Goal: Transaction & Acquisition: Purchase product/service

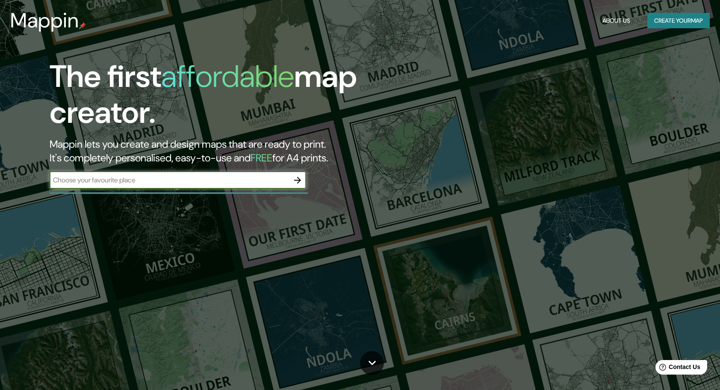
click at [216, 181] on input "text" at bounding box center [169, 180] width 239 height 10
type input "[PERSON_NAME][GEOGRAPHIC_DATA]"
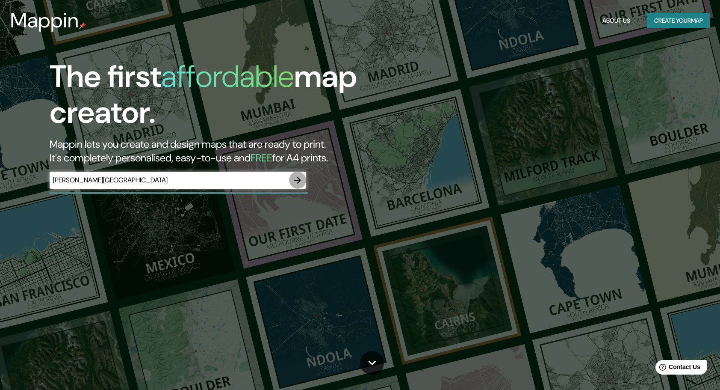
click at [299, 181] on icon "button" at bounding box center [297, 180] width 7 height 7
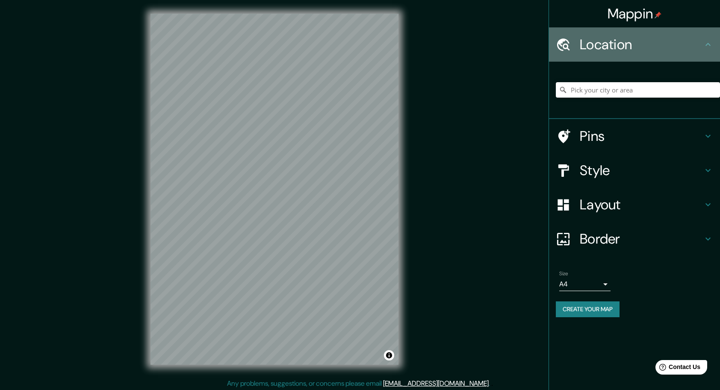
click at [608, 43] on h4 "Location" at bounding box center [641, 44] width 123 height 17
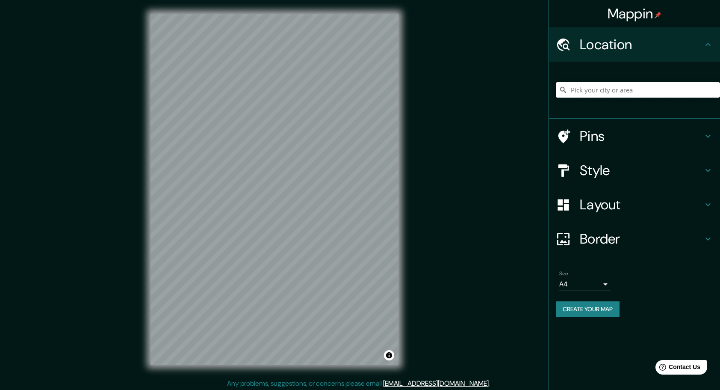
click at [595, 89] on input "Pick your city or area" at bounding box center [638, 89] width 164 height 15
click at [659, 92] on input "[GEOGRAPHIC_DATA][PERSON_NAME], [PERSON_NAME][GEOGRAPHIC_DATA][PERSON_NAME], pr…" at bounding box center [638, 89] width 164 height 15
click at [699, 89] on input "[GEOGRAPHIC_DATA][PERSON_NAME], [PERSON_NAME][GEOGRAPHIC_DATA][PERSON_NAME], pr…" at bounding box center [638, 89] width 164 height 15
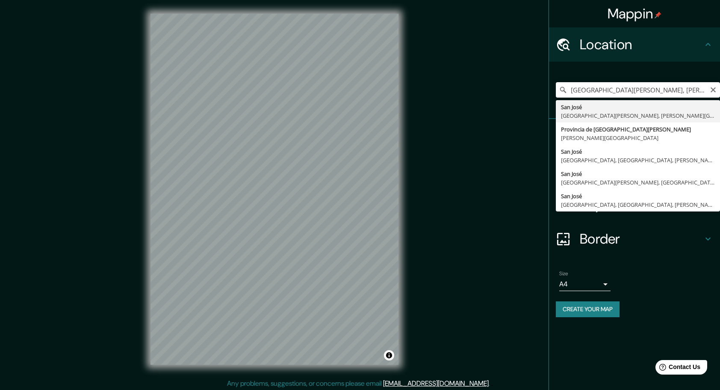
type input "[GEOGRAPHIC_DATA][PERSON_NAME], [GEOGRAPHIC_DATA][PERSON_NAME], [PERSON_NAME][G…"
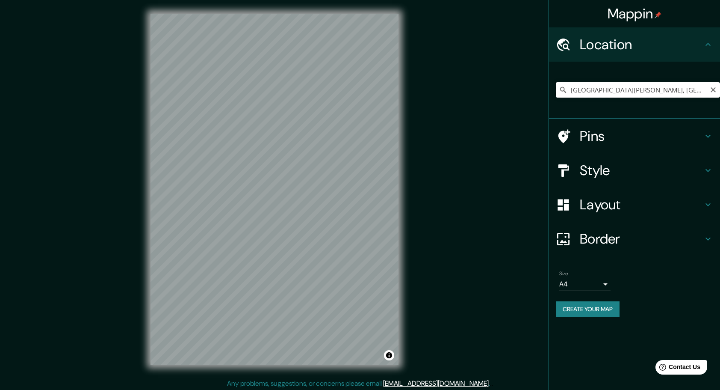
click at [701, 89] on input "[GEOGRAPHIC_DATA][PERSON_NAME], [GEOGRAPHIC_DATA][PERSON_NAME], [PERSON_NAME][G…" at bounding box center [638, 89] width 164 height 15
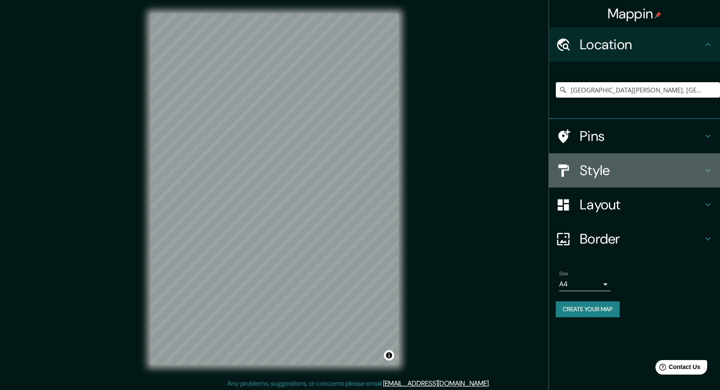
click at [626, 171] on h4 "Style" at bounding box center [641, 170] width 123 height 17
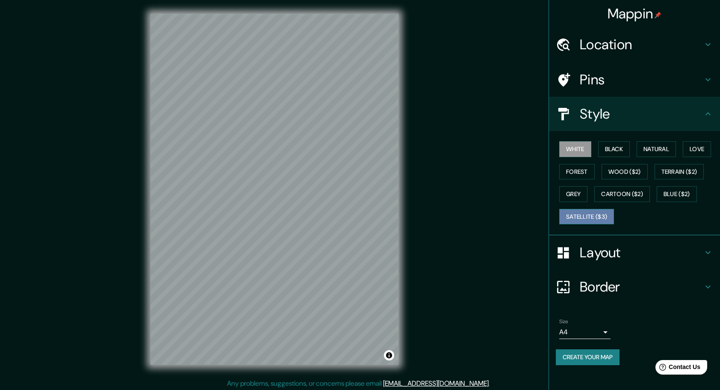
click at [583, 218] on button "Satellite ($3)" at bounding box center [586, 217] width 55 height 16
click at [581, 148] on button "White" at bounding box center [575, 149] width 32 height 16
click at [618, 150] on button "Black" at bounding box center [614, 149] width 32 height 16
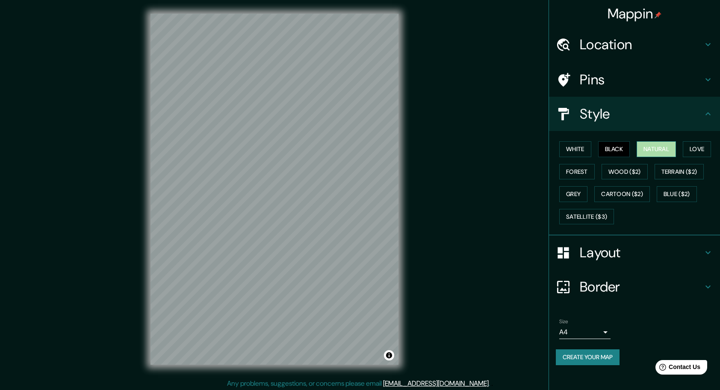
click at [650, 151] on button "Natural" at bounding box center [656, 149] width 39 height 16
click at [704, 147] on button "Love" at bounding box center [697, 149] width 28 height 16
click at [585, 170] on button "Forest" at bounding box center [576, 172] width 35 height 16
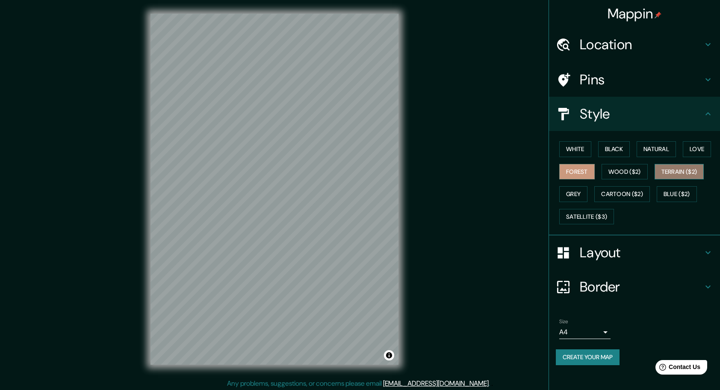
click at [689, 171] on button "Terrain ($2)" at bounding box center [680, 172] width 50 height 16
click at [638, 192] on button "Cartoon ($2)" at bounding box center [622, 194] width 56 height 16
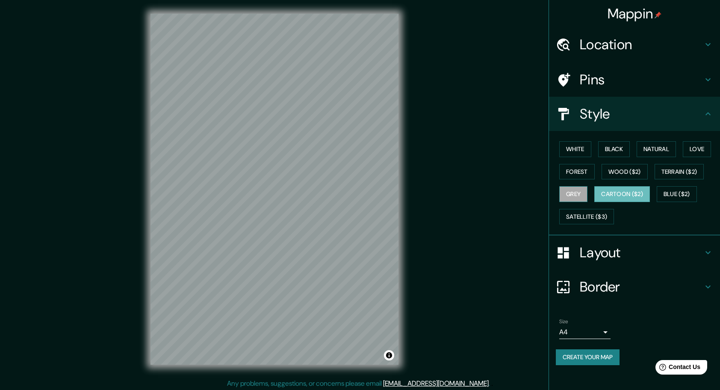
click at [580, 190] on button "Grey" at bounding box center [573, 194] width 28 height 16
click at [616, 150] on button "Black" at bounding box center [614, 149] width 32 height 16
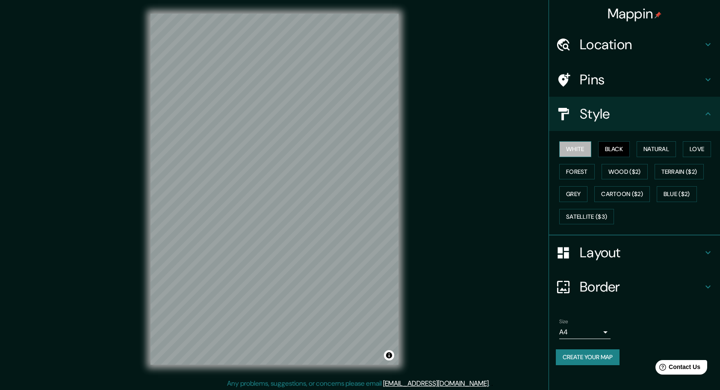
click at [581, 154] on button "White" at bounding box center [575, 149] width 32 height 16
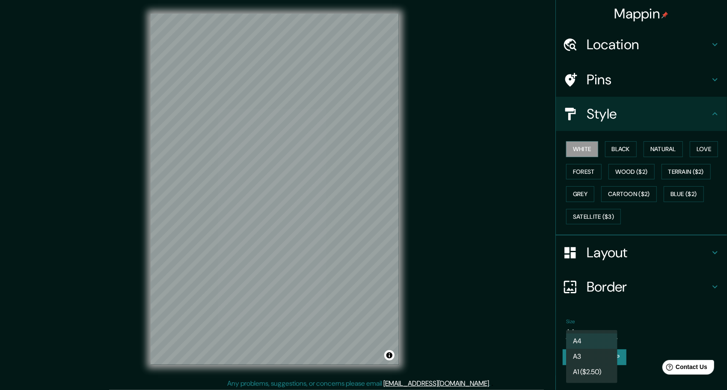
click at [610, 326] on body "Mappin Location [GEOGRAPHIC_DATA][PERSON_NAME], [GEOGRAPHIC_DATA][PERSON_NAME],…" at bounding box center [363, 195] width 727 height 390
click at [597, 350] on li "A3" at bounding box center [591, 356] width 51 height 15
click at [596, 332] on body "Mappin Location [GEOGRAPHIC_DATA][PERSON_NAME], [GEOGRAPHIC_DATA][PERSON_NAME],…" at bounding box center [363, 195] width 727 height 390
click at [585, 372] on li "A1 ($2.50)" at bounding box center [591, 371] width 51 height 15
click at [599, 328] on body "Mappin Location [GEOGRAPHIC_DATA][PERSON_NAME], [GEOGRAPHIC_DATA][PERSON_NAME],…" at bounding box center [363, 195] width 727 height 390
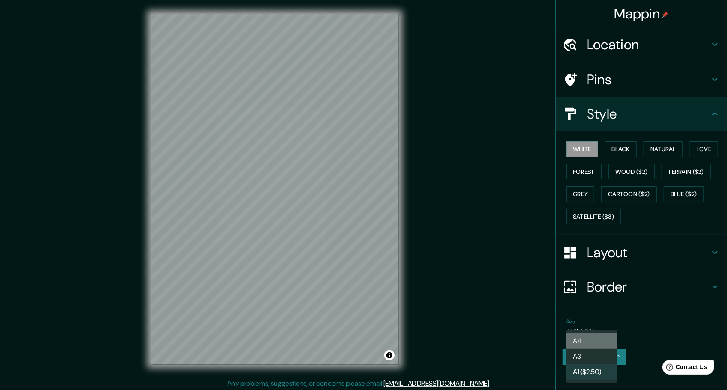
click at [589, 343] on li "A4" at bounding box center [591, 340] width 51 height 15
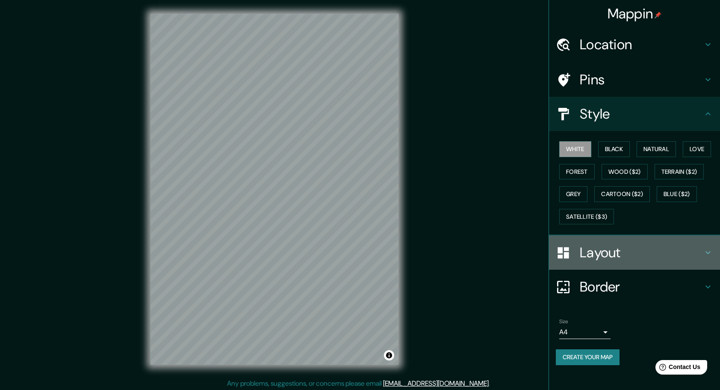
click at [658, 254] on h4 "Layout" at bounding box center [641, 252] width 123 height 17
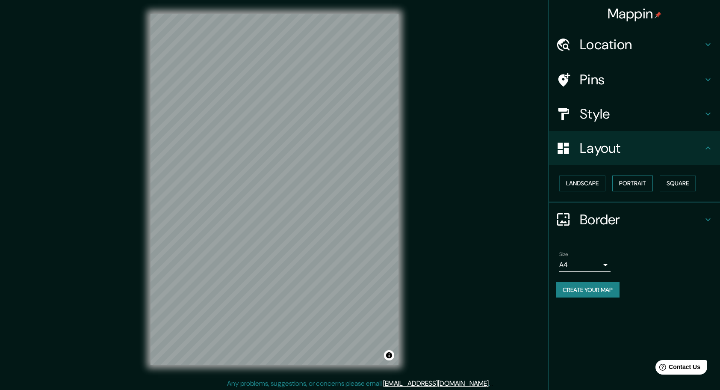
click at [638, 183] on button "Portrait" at bounding box center [632, 183] width 41 height 16
click at [590, 178] on button "Landscape" at bounding box center [582, 183] width 46 height 16
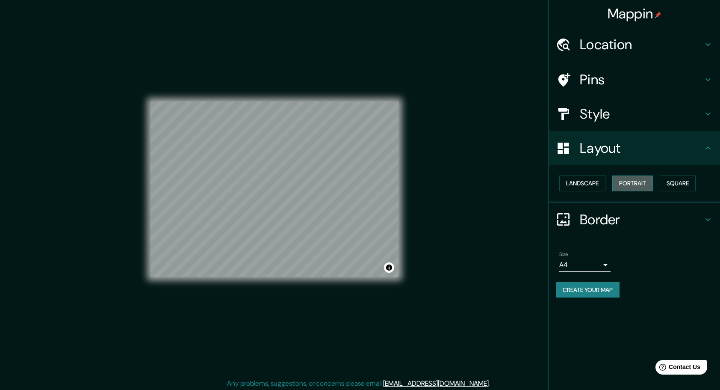
click at [643, 178] on button "Portrait" at bounding box center [632, 183] width 41 height 16
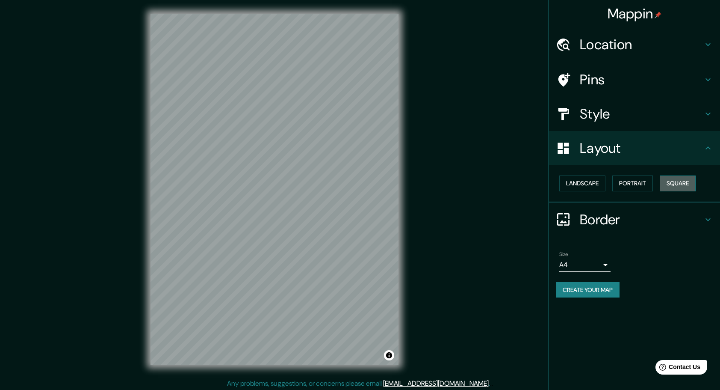
click at [689, 182] on button "Square" at bounding box center [678, 183] width 36 height 16
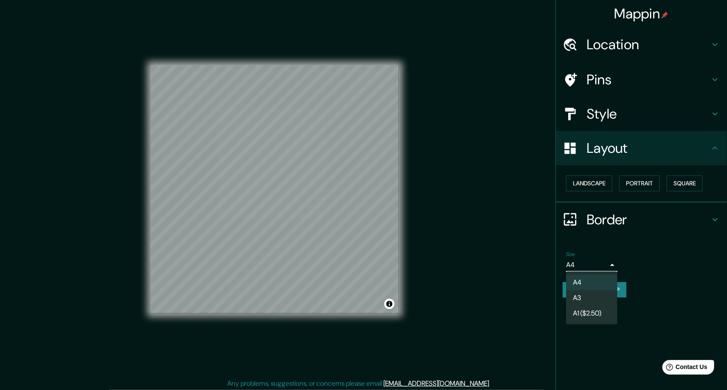
click at [601, 259] on body "Mappin Location [GEOGRAPHIC_DATA][PERSON_NAME], [GEOGRAPHIC_DATA][PERSON_NAME],…" at bounding box center [363, 195] width 727 height 390
click at [575, 299] on li "A3" at bounding box center [591, 297] width 51 height 15
type input "a4"
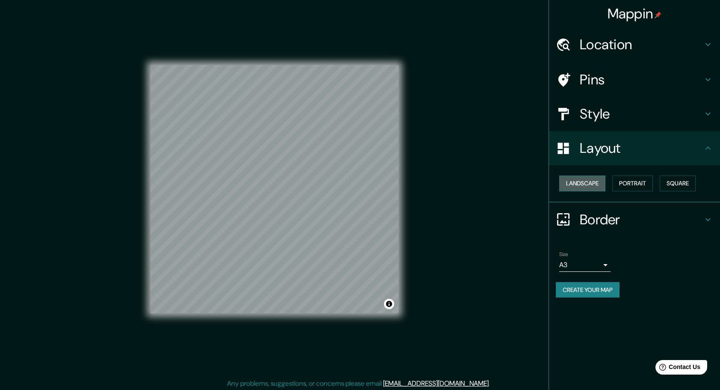
click at [597, 178] on button "Landscape" at bounding box center [582, 183] width 46 height 16
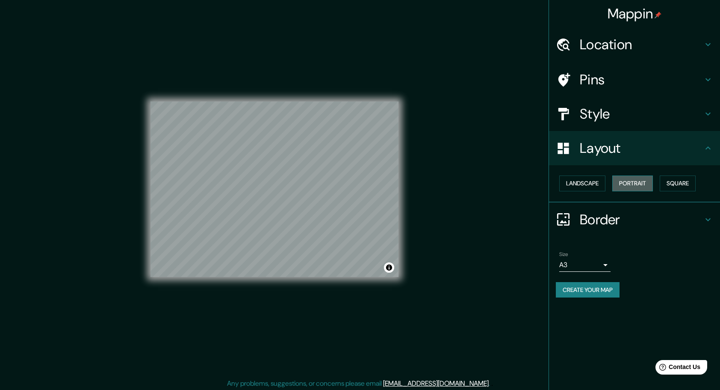
click at [633, 182] on button "Portrait" at bounding box center [632, 183] width 41 height 16
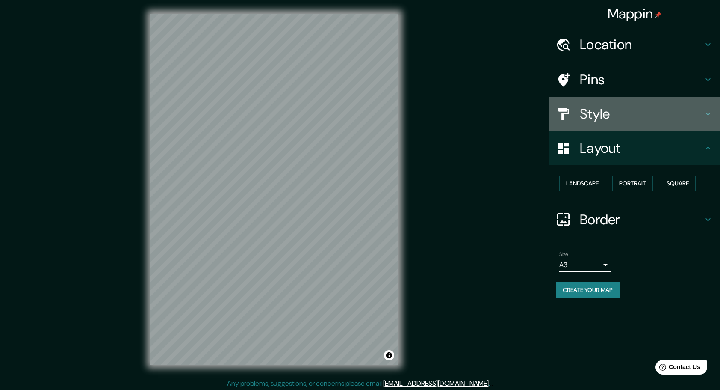
click at [607, 106] on h4 "Style" at bounding box center [641, 113] width 123 height 17
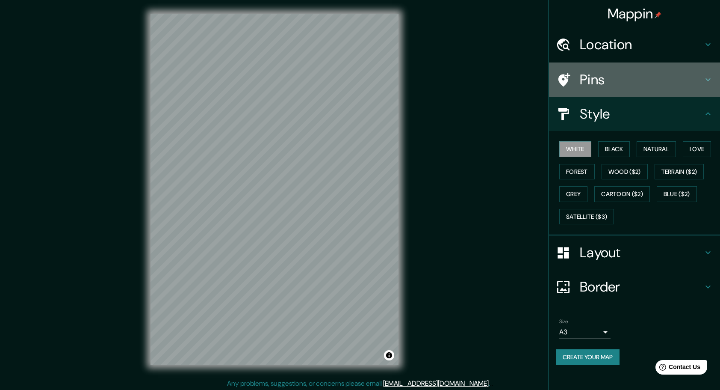
click at [612, 80] on h4 "Pins" at bounding box center [641, 79] width 123 height 17
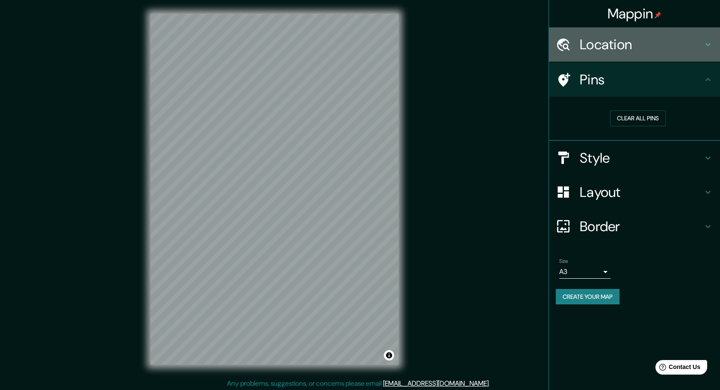
click at [640, 38] on h4 "Location" at bounding box center [641, 44] width 123 height 17
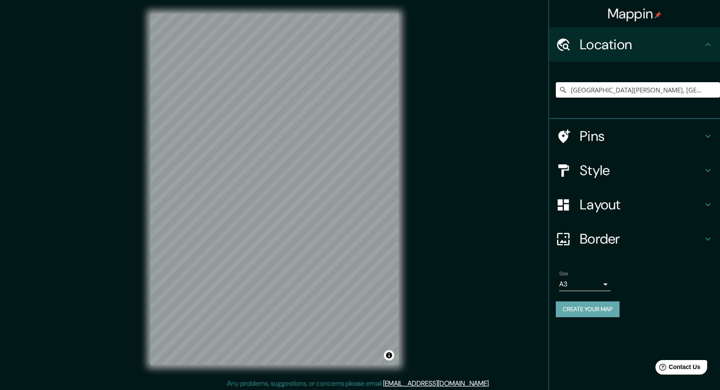
click at [594, 309] on button "Create your map" at bounding box center [588, 309] width 64 height 16
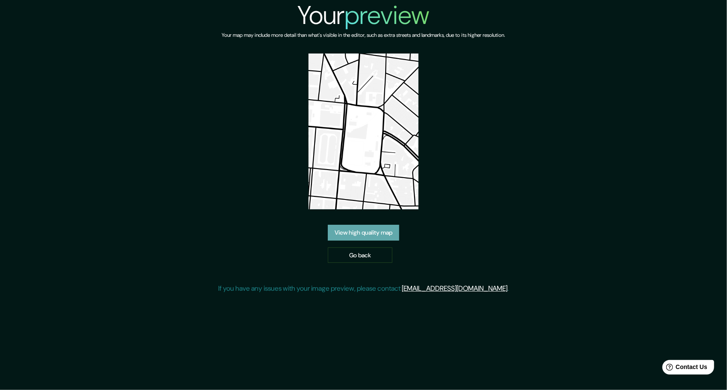
click at [377, 235] on link "View high quality map" at bounding box center [363, 233] width 71 height 16
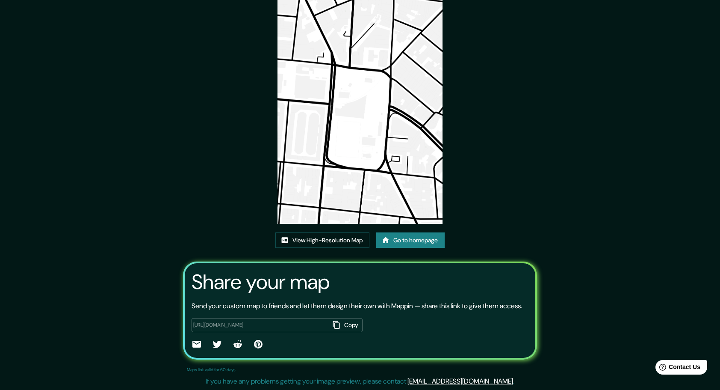
scroll to position [35, 0]
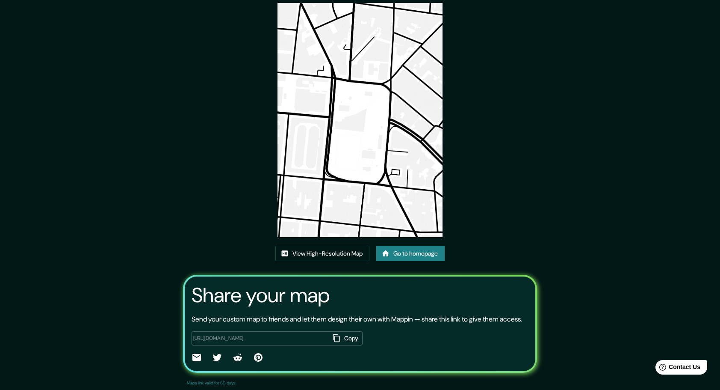
click at [354, 125] on img at bounding box center [360, 120] width 165 height 234
click at [357, 127] on img at bounding box center [360, 120] width 165 height 234
